Goal: Task Accomplishment & Management: Use online tool/utility

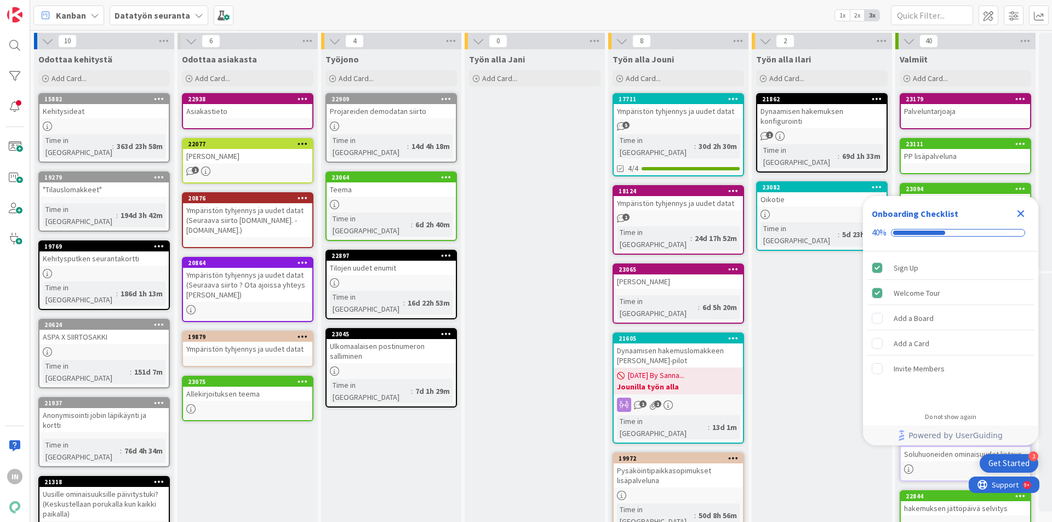
click at [403, 339] on div "Ulkomaalaisen postinumeron salliminen" at bounding box center [391, 351] width 129 height 24
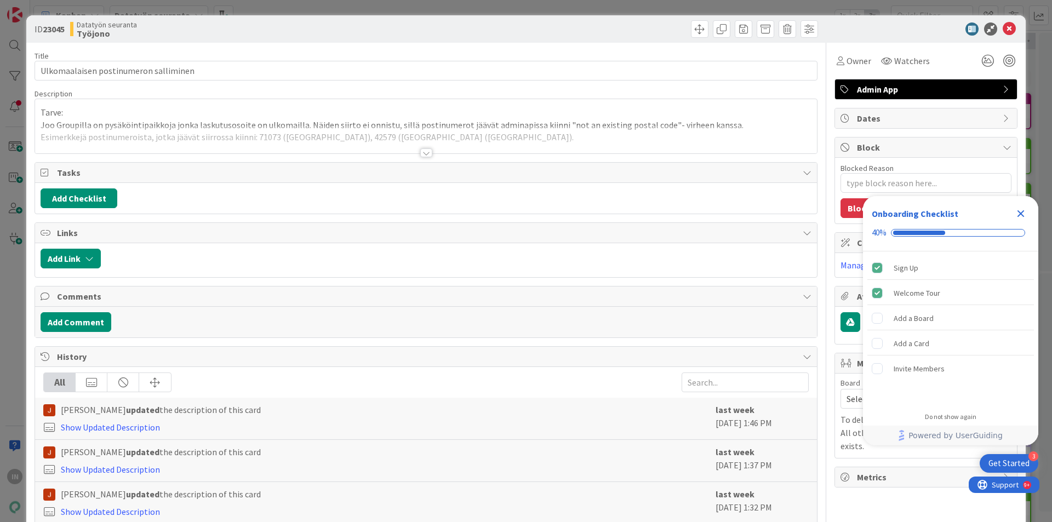
type textarea "x"
click at [420, 151] on div at bounding box center [426, 153] width 12 height 9
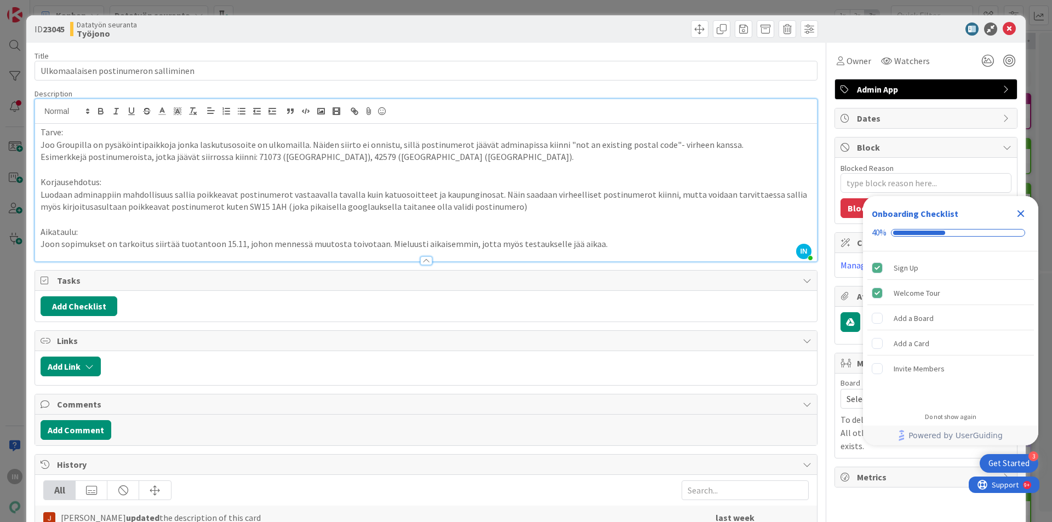
click at [1019, 208] on icon "Close Checklist" at bounding box center [1020, 213] width 13 height 13
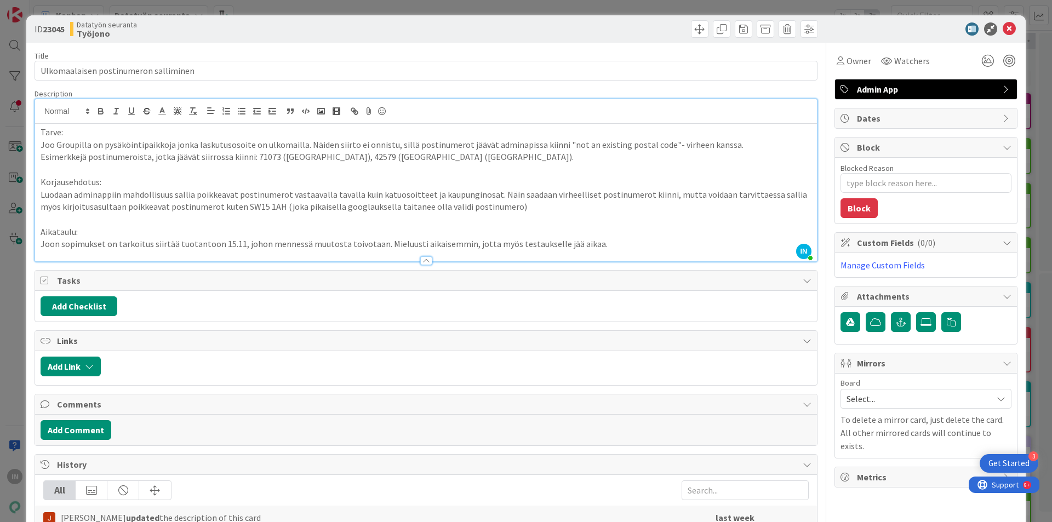
click at [590, 243] on p "Joon sopimukset on tarkoitus siirtää tuotantoon 15.11, johon mennessä muutosta …" at bounding box center [426, 244] width 771 height 13
drag, startPoint x: 489, startPoint y: 197, endPoint x: 509, endPoint y: 198, distance: 19.8
click at [489, 197] on p "Luodaan adminappiin mahdollisuus sallia poikkeavat postinumerot vastaavalla tav…" at bounding box center [426, 201] width 771 height 25
click at [425, 196] on p "Luodaan adminappiin mahdollisuus sallia poikkeavat postinumerot vastaavalla tav…" at bounding box center [426, 201] width 771 height 25
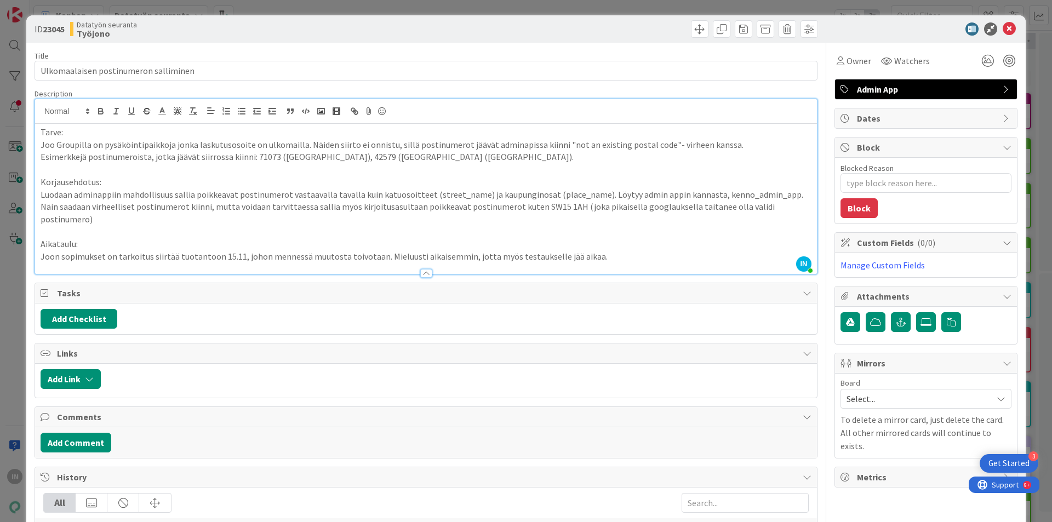
click at [289, 58] on div "Title 37 / 128" at bounding box center [426, 56] width 783 height 10
drag, startPoint x: 394, startPoint y: 157, endPoint x: 429, endPoint y: 157, distance: 35.1
click at [429, 157] on p "Esimerkkejä postinumeroista, jotka jäävät siirrossa kiinni: 71073 ([GEOGRAPHIC_…" at bounding box center [426, 157] width 771 height 13
copy p "SW15 1AH"
click at [783, 207] on p "Luodaan adminappiin mahdollisuus sallia poikkeavat postinumerot vastaavalla tav…" at bounding box center [426, 207] width 771 height 37
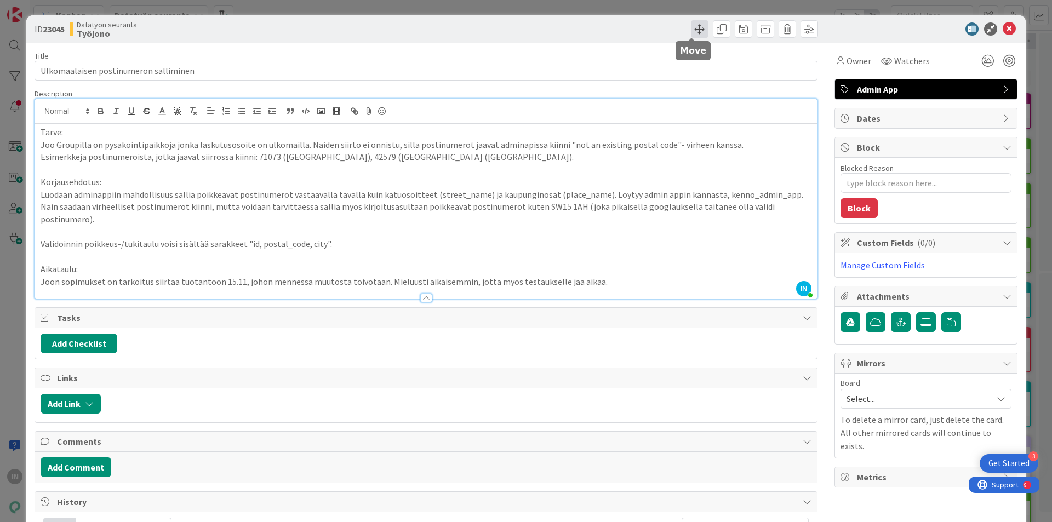
click at [696, 28] on span at bounding box center [700, 29] width 18 height 18
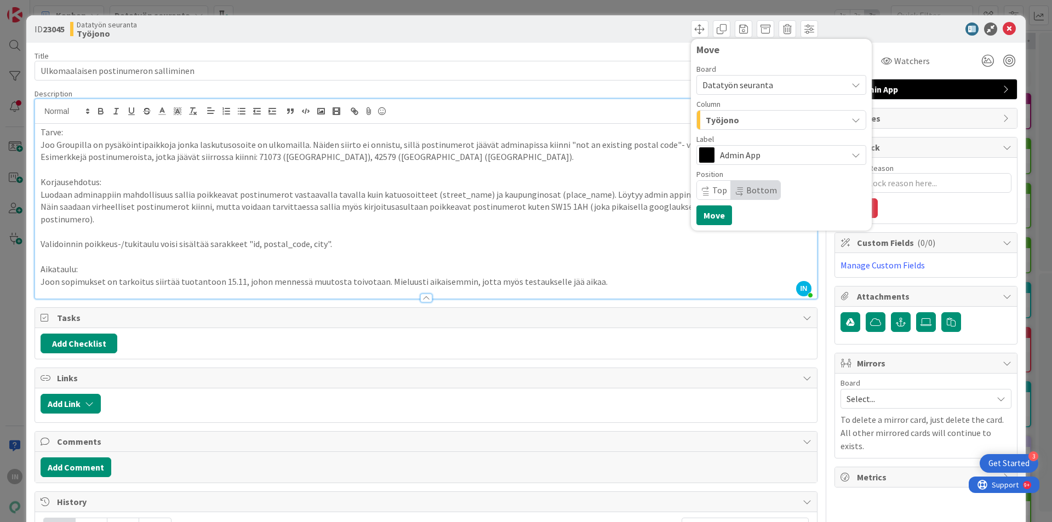
click at [763, 90] on span "Datatyön seuranta" at bounding box center [772, 84] width 139 height 15
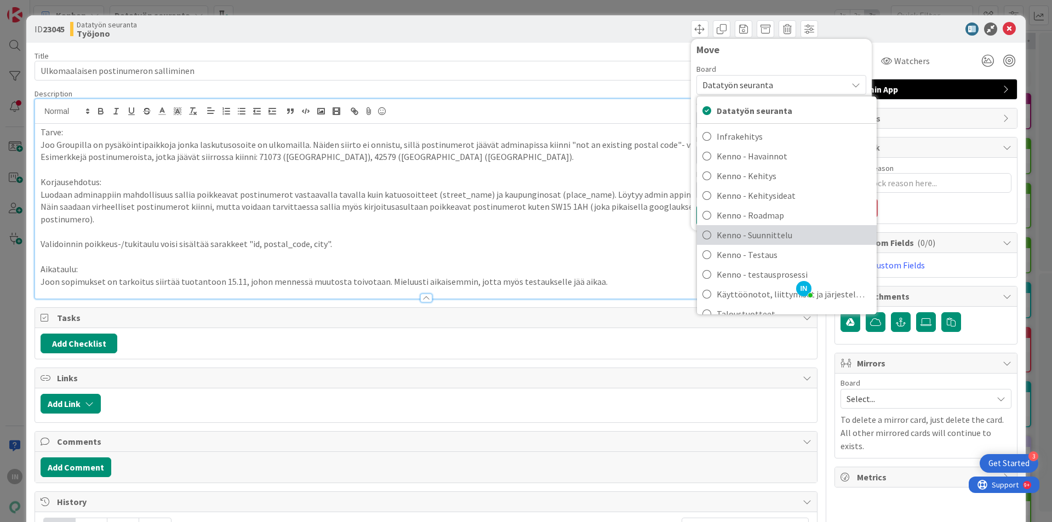
click at [776, 234] on span "Kenno - Suunnittelu" at bounding box center [794, 235] width 155 height 16
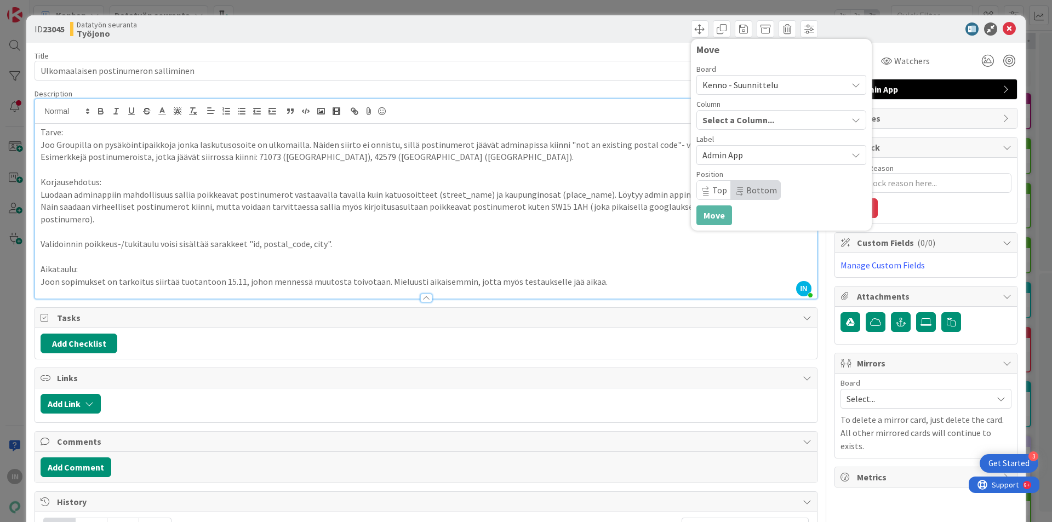
click at [774, 125] on div "Select a Column..." at bounding box center [773, 120] width 147 height 18
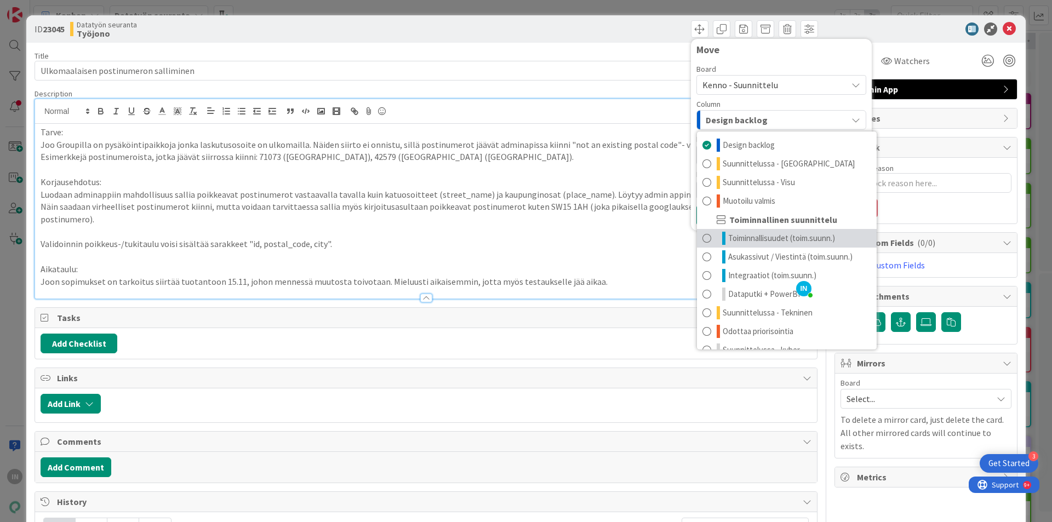
click at [741, 235] on span "Toiminnallisuudet (toim.suunn.)" at bounding box center [781, 238] width 107 height 13
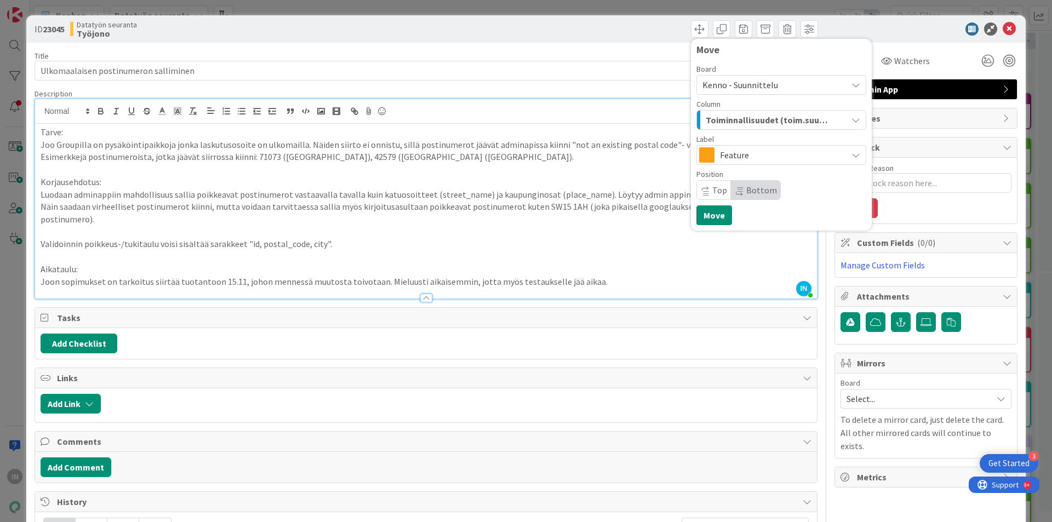
click at [712, 188] on span "Top" at bounding box center [719, 190] width 15 height 11
click at [711, 213] on button "Move" at bounding box center [715, 216] width 36 height 20
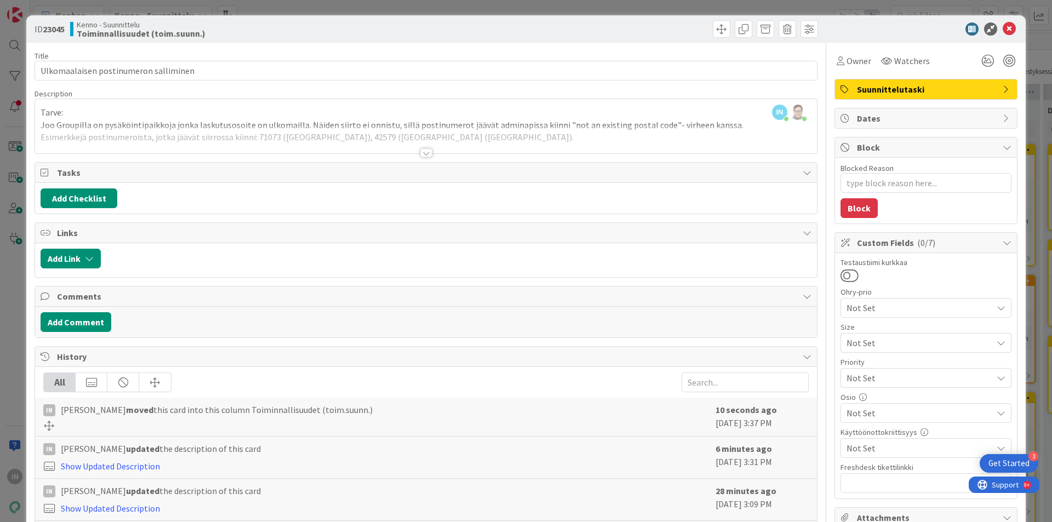
click at [368, 133] on div at bounding box center [426, 140] width 782 height 28
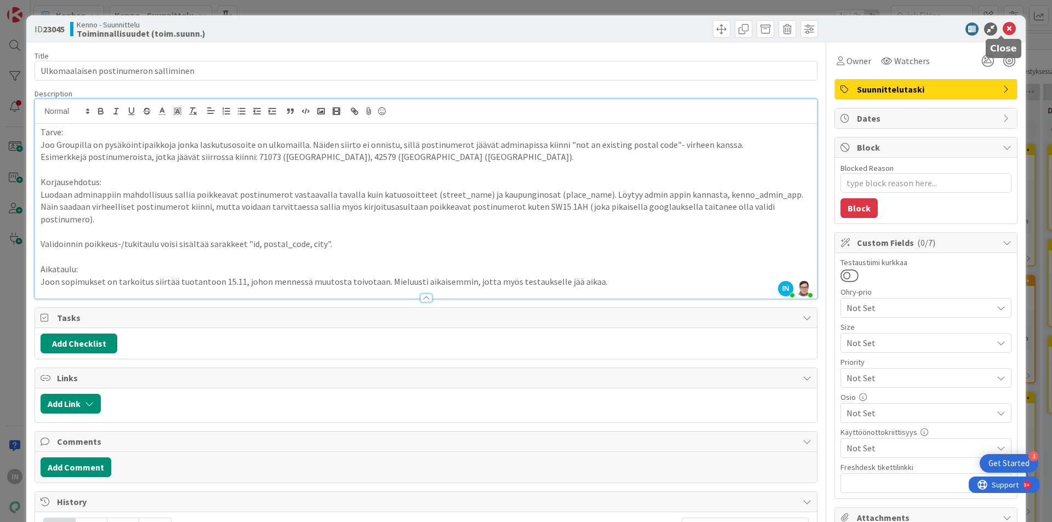
click at [1006, 30] on icon at bounding box center [1009, 28] width 13 height 13
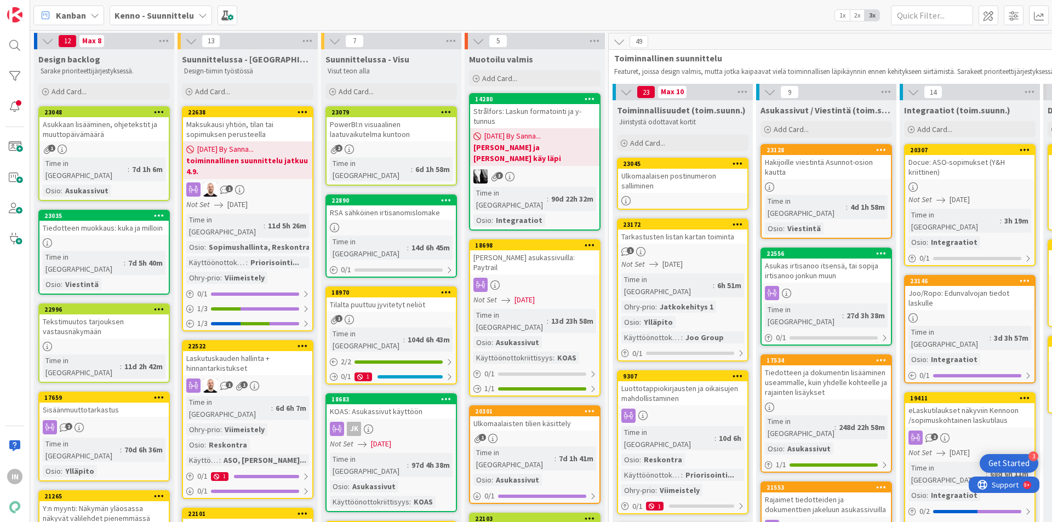
click at [683, 184] on div "Ulkomaalaisen postinumeron salliminen" at bounding box center [682, 181] width 129 height 24
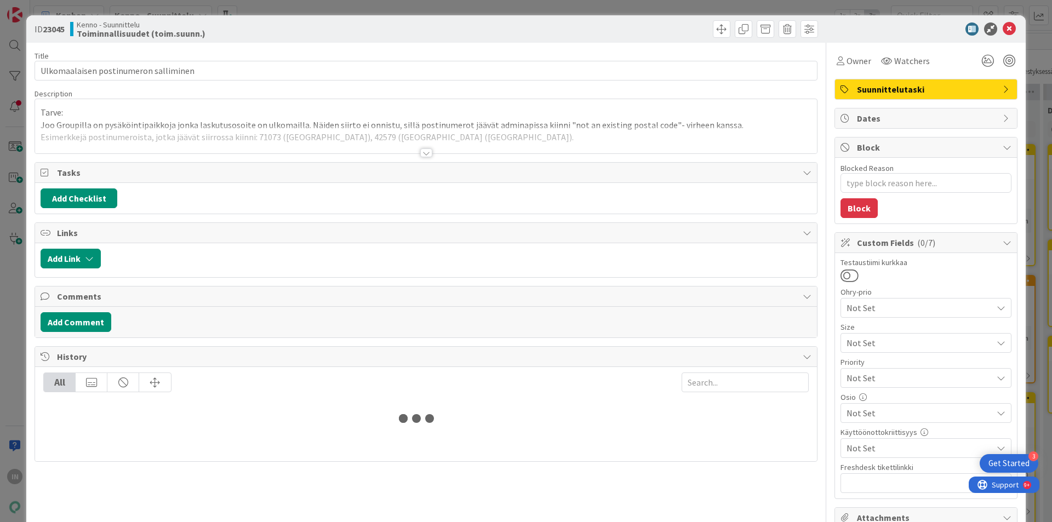
type textarea "x"
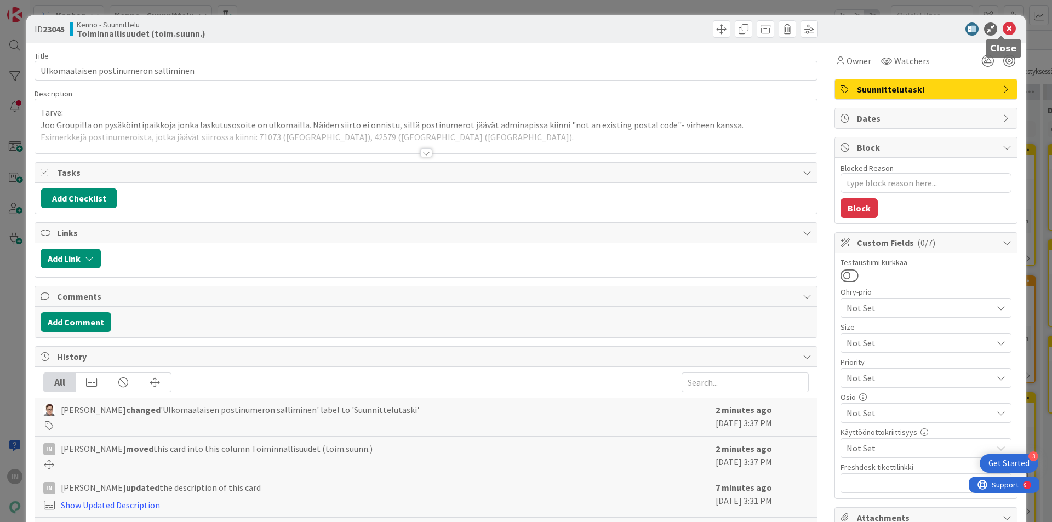
click at [1003, 32] on icon at bounding box center [1009, 28] width 13 height 13
